Goal: Transaction & Acquisition: Purchase product/service

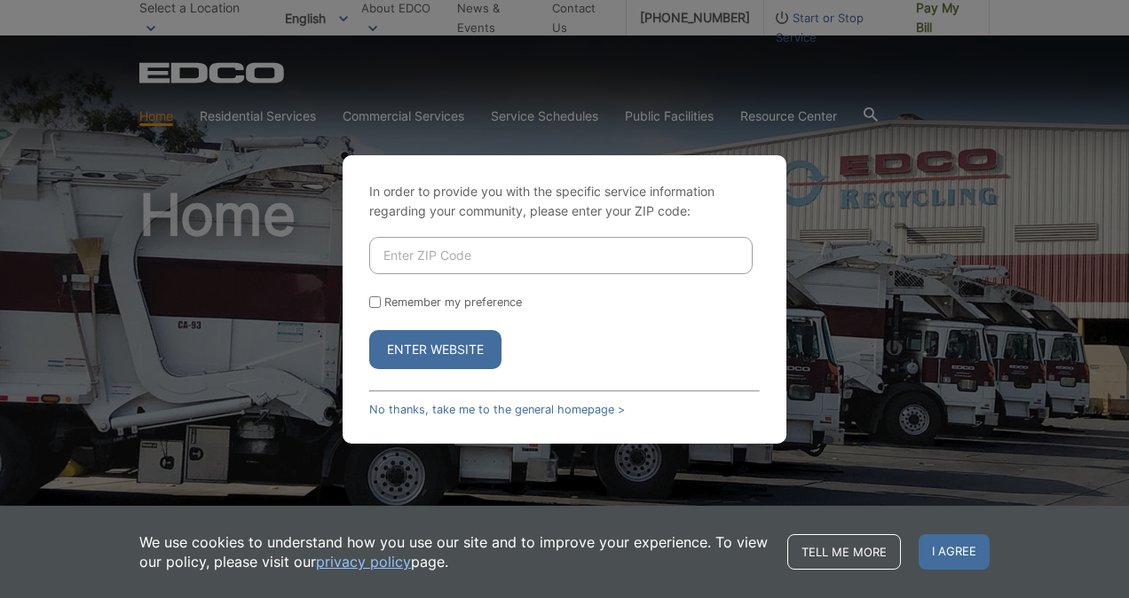
click at [398, 398] on div "In order to provide you with the specific service information regarding your co…" at bounding box center [565, 299] width 444 height 289
click at [407, 405] on link "No thanks, take me to the general homepage >" at bounding box center [497, 409] width 256 height 13
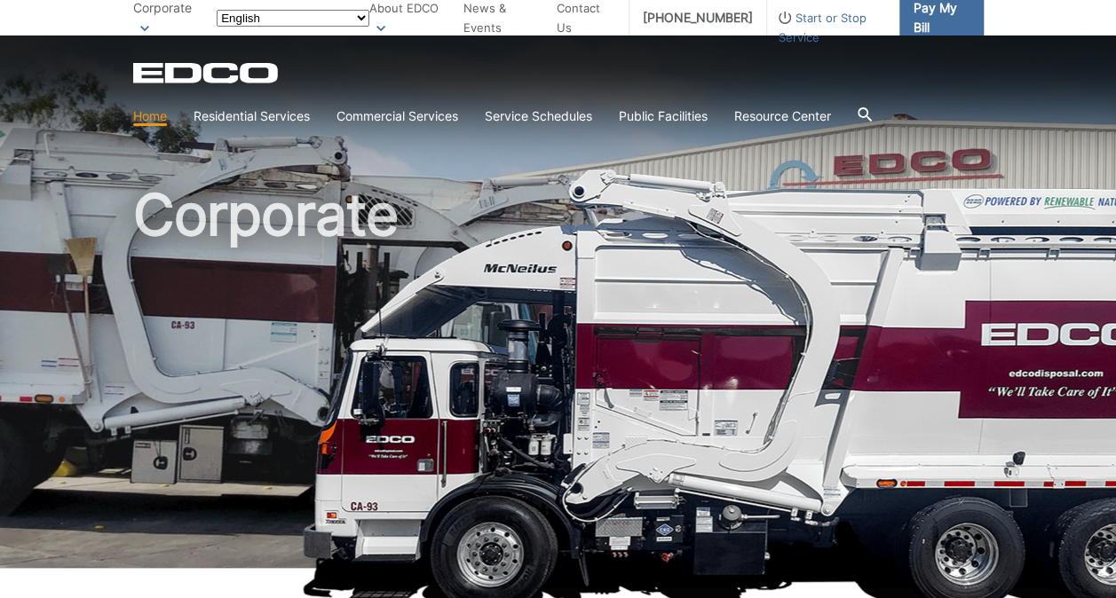
click at [933, 21] on span "Pay My Bill" at bounding box center [941, 17] width 56 height 39
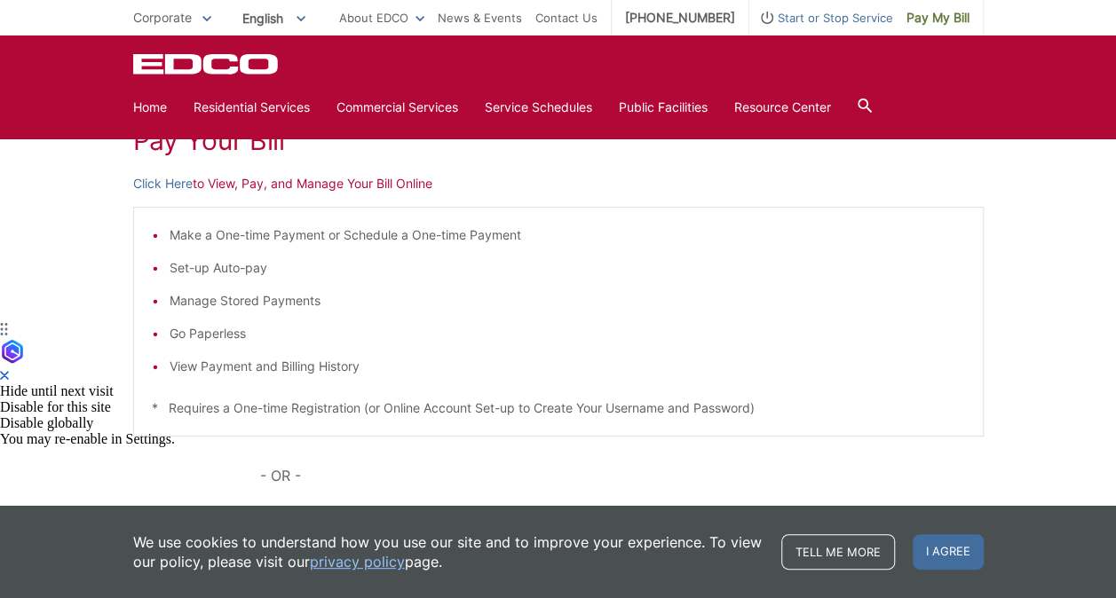
scroll to position [250, 0]
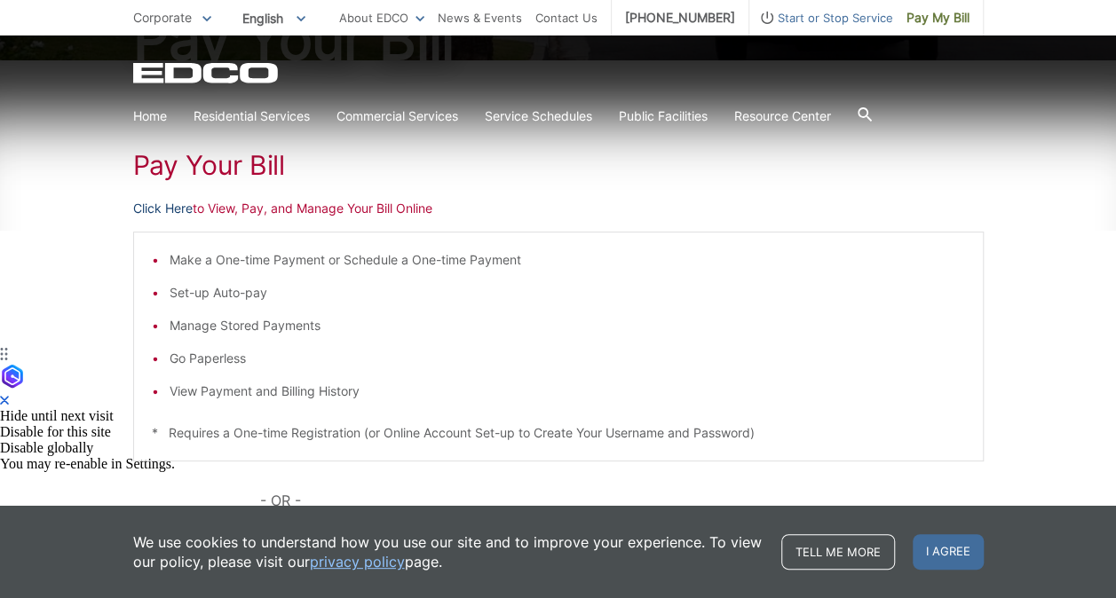
click at [147, 211] on link "Click Here" at bounding box center [162, 209] width 59 height 20
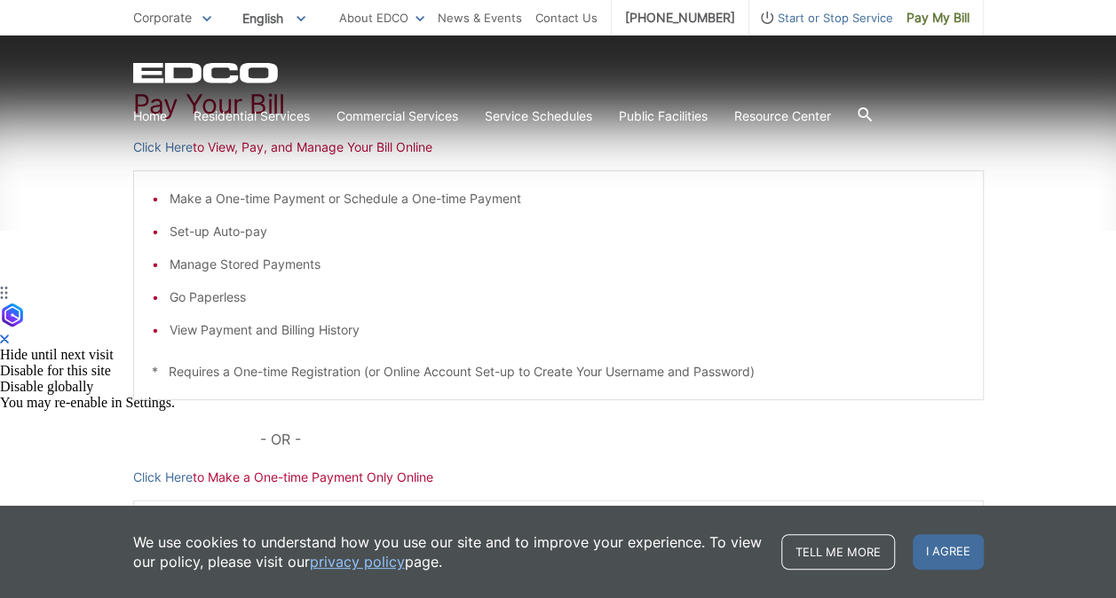
scroll to position [339, 0]
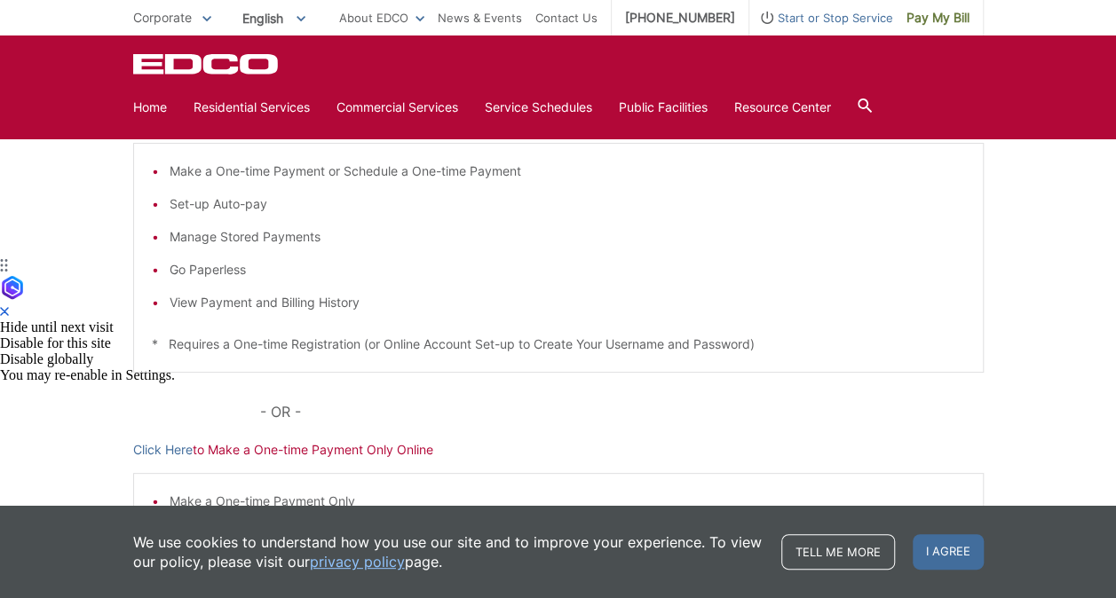
click at [371, 445] on p "Click Here to Make a One-time Payment Only Online" at bounding box center [558, 450] width 851 height 20
click at [162, 451] on link "Click Here" at bounding box center [162, 450] width 59 height 20
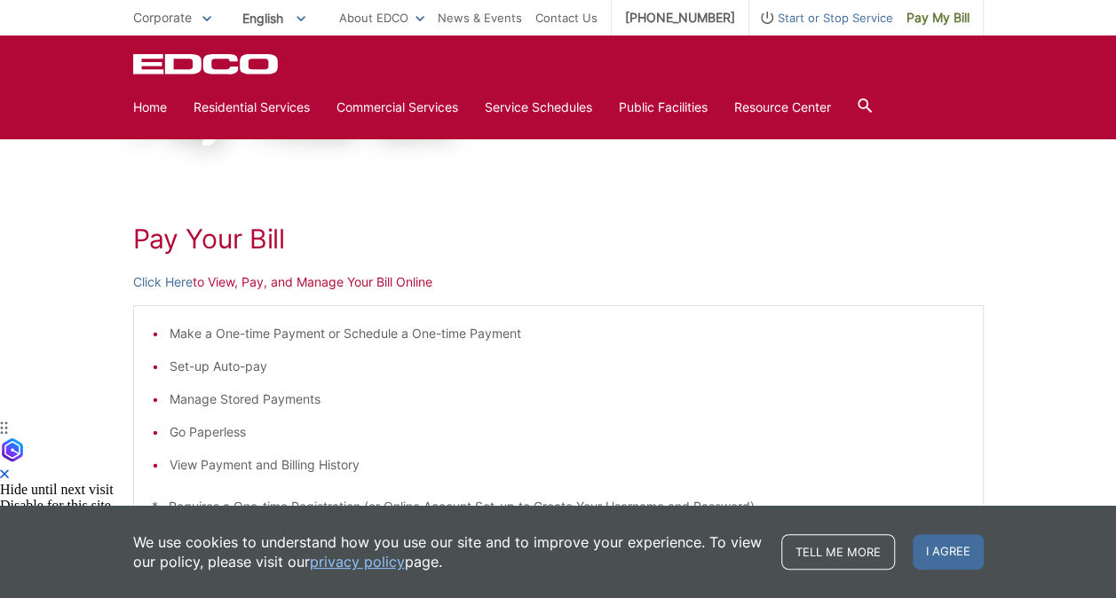
scroll to position [162, 0]
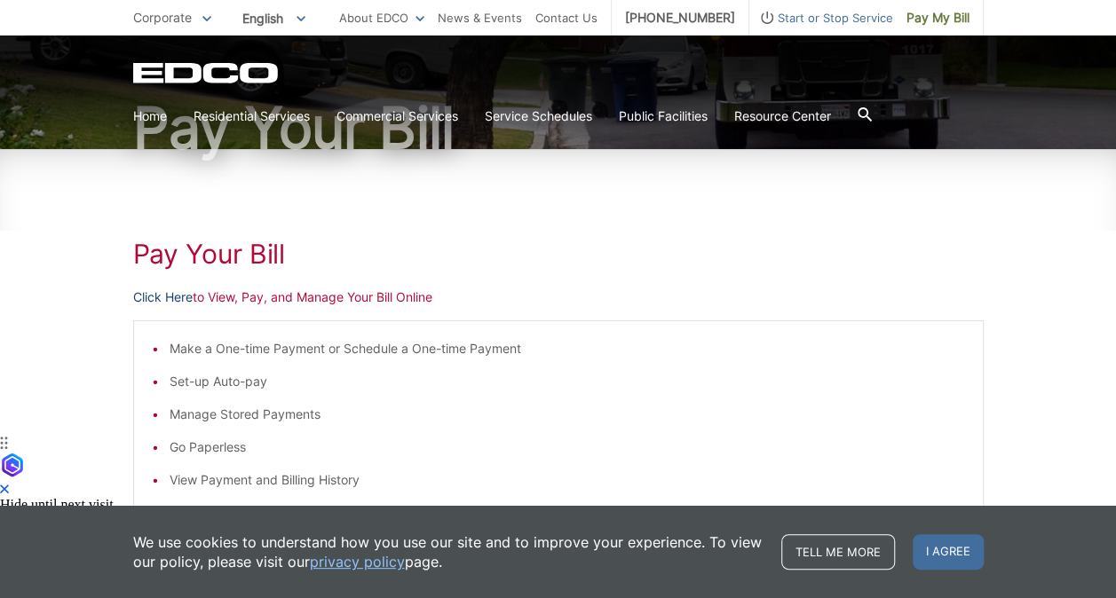
click at [155, 296] on link "Click Here" at bounding box center [162, 298] width 59 height 20
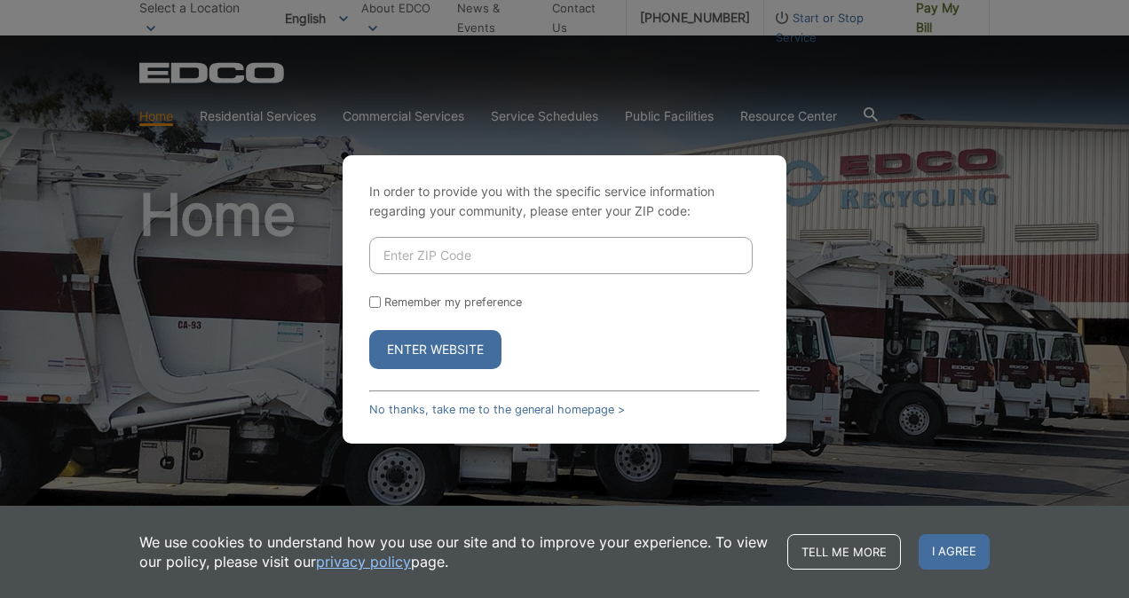
drag, startPoint x: 577, startPoint y: 403, endPoint x: 589, endPoint y: 389, distance: 18.3
click at [577, 403] on link "No thanks, take me to the general homepage >" at bounding box center [497, 409] width 256 height 13
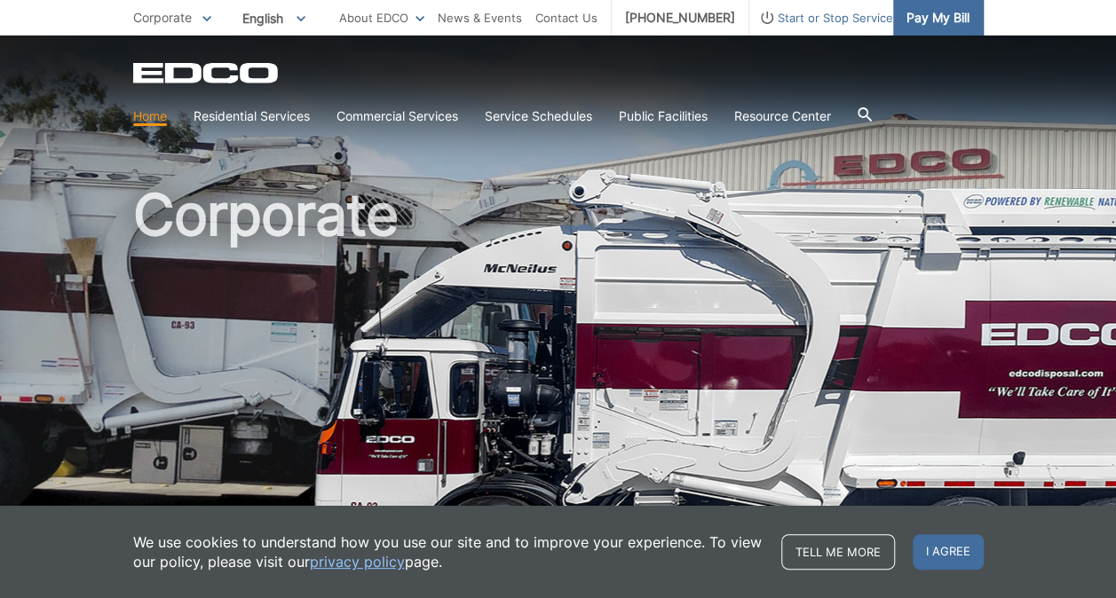
click at [939, 25] on span "Pay My Bill" at bounding box center [938, 18] width 63 height 20
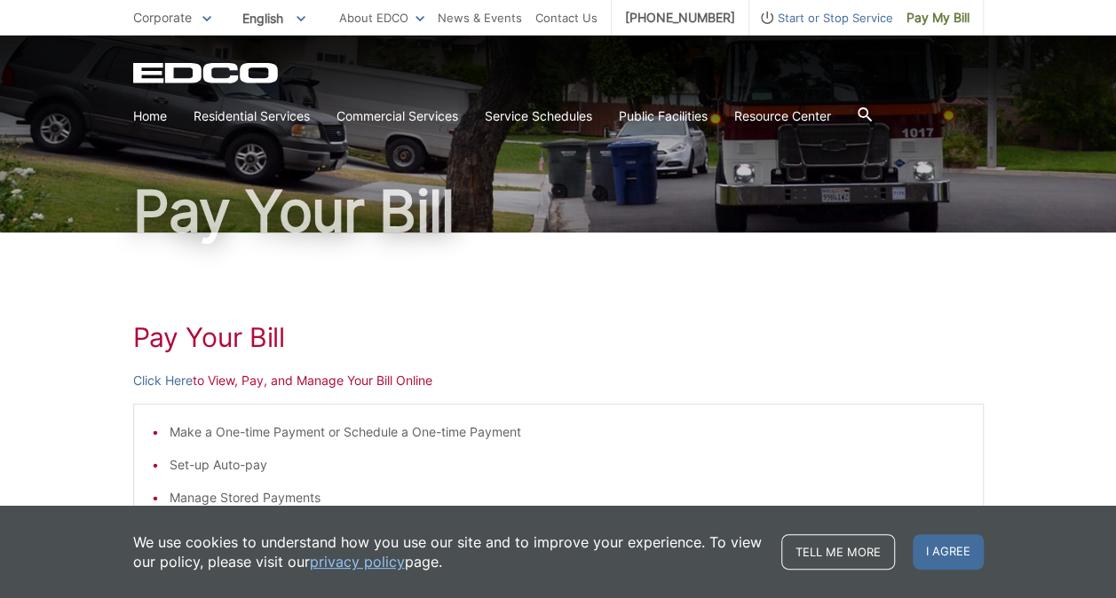
scroll to position [178, 0]
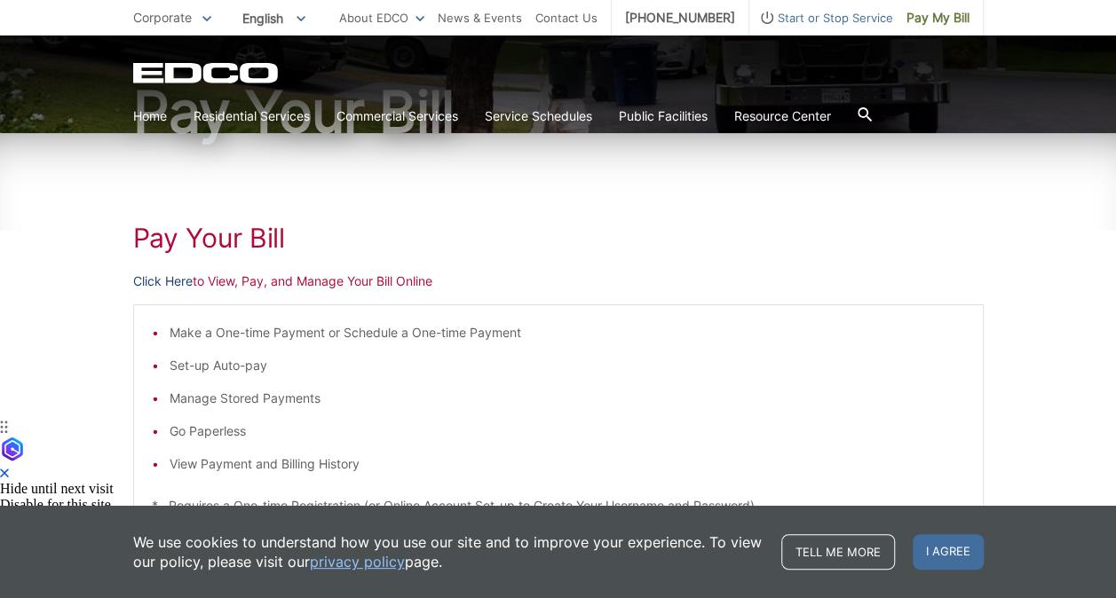
click at [162, 275] on link "Click Here" at bounding box center [162, 282] width 59 height 20
